Goal: Task Accomplishment & Management: Manage account settings

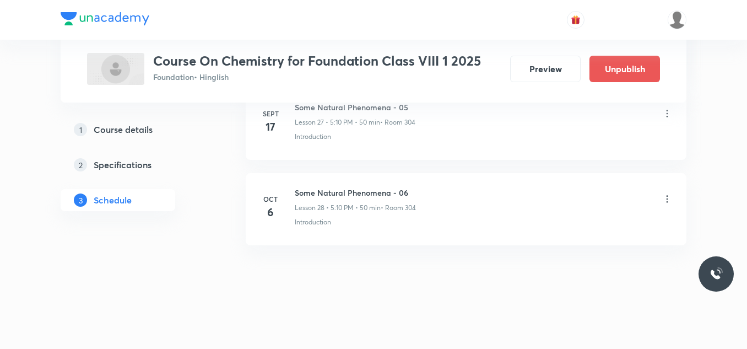
click at [667, 195] on icon at bounding box center [667, 198] width 11 height 11
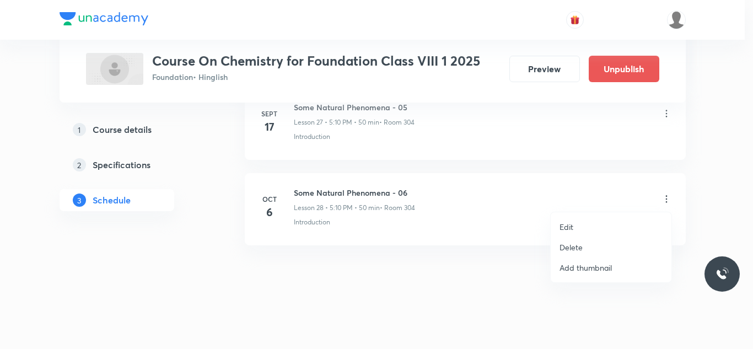
click at [588, 224] on li "Edit" at bounding box center [611, 227] width 121 height 20
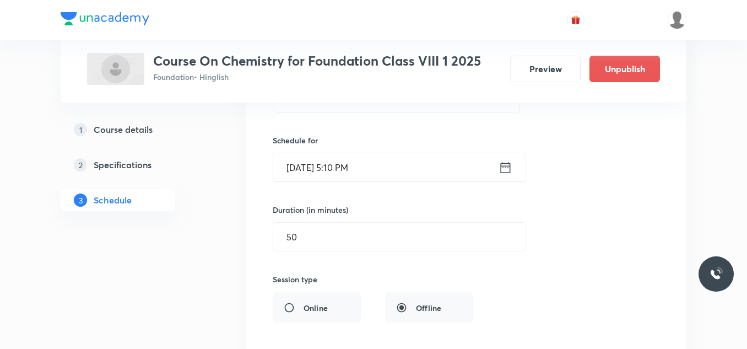
scroll to position [2496, 0]
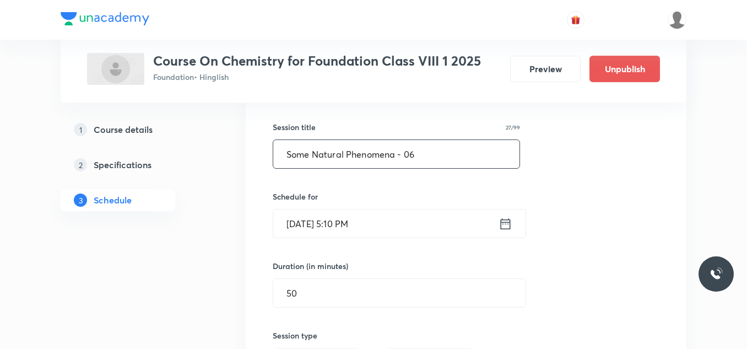
click at [397, 154] on input "Some Natural Phenomena - 06" at bounding box center [396, 154] width 246 height 28
click at [402, 147] on input "Metals & Non Metals - 06" at bounding box center [396, 154] width 246 height 28
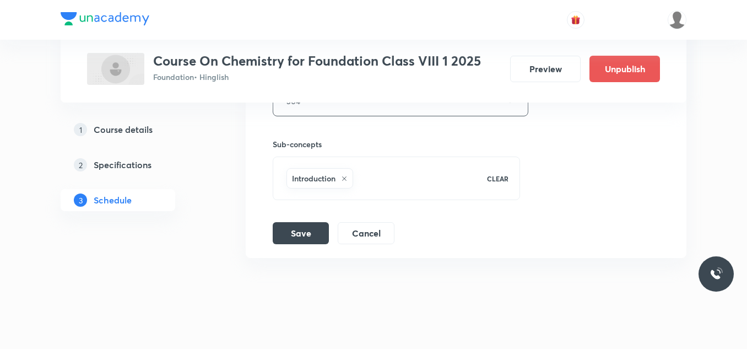
scroll to position [2832, 0]
type input "Metals & Non Metals - 01"
click at [300, 224] on button "Save" at bounding box center [301, 231] width 56 height 22
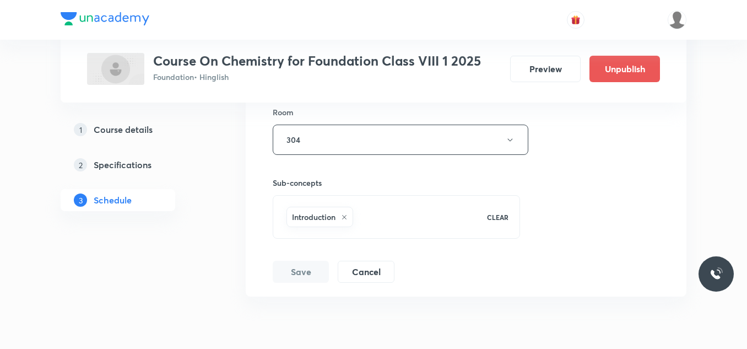
scroll to position [2420, 0]
